Goal: Use online tool/utility: Utilize a website feature to perform a specific function

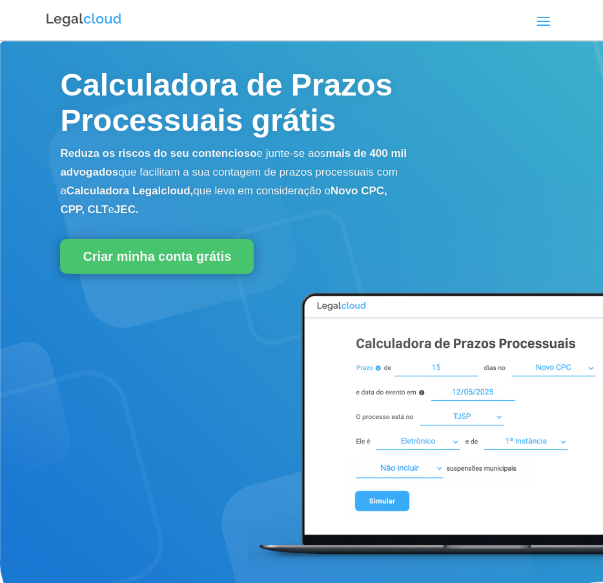
click at [549, 14] on span at bounding box center [544, 20] width 21 height 21
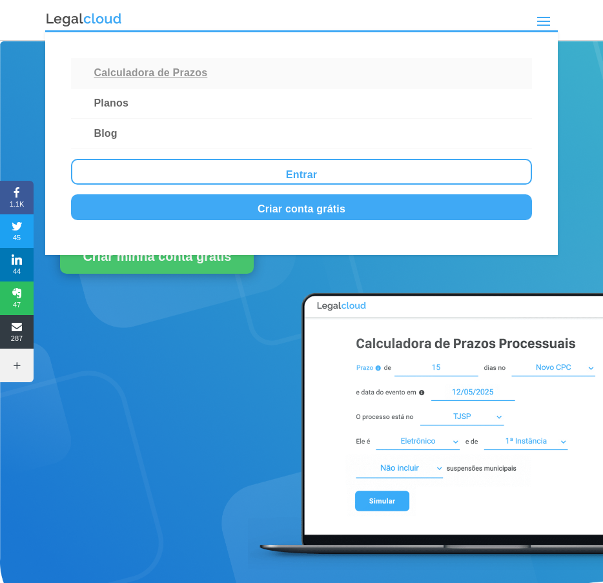
click at [146, 70] on link "Calculadora de Prazos" at bounding box center [302, 73] width 462 height 30
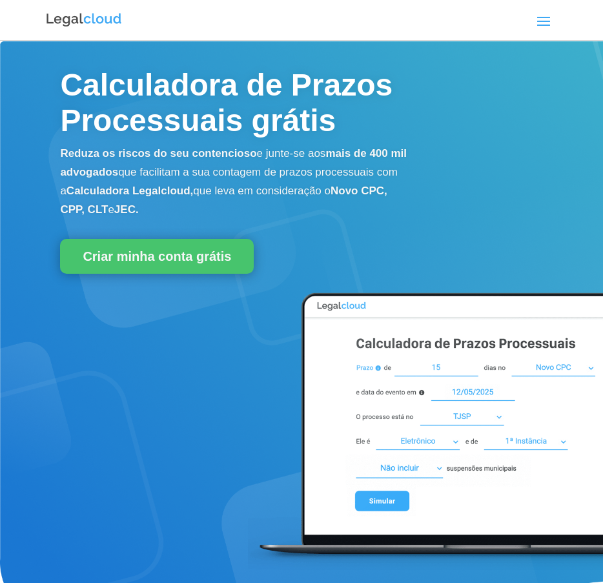
click at [547, 17] on span at bounding box center [544, 20] width 21 height 21
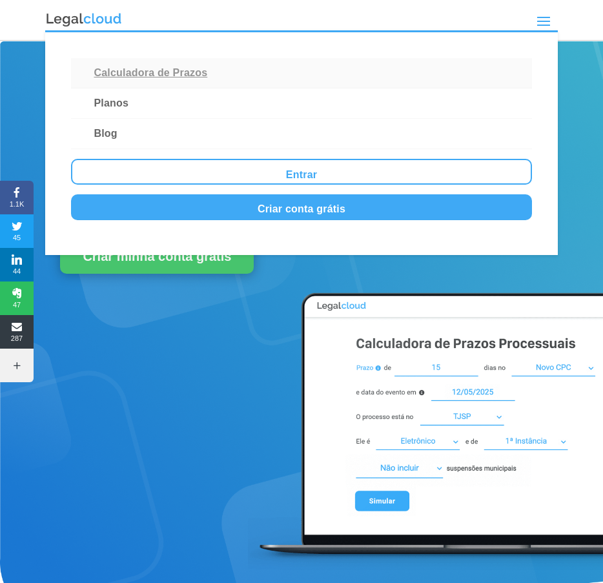
click at [152, 79] on link "Calculadora de Prazos" at bounding box center [302, 73] width 462 height 30
